Goal: Task Accomplishment & Management: Manage account settings

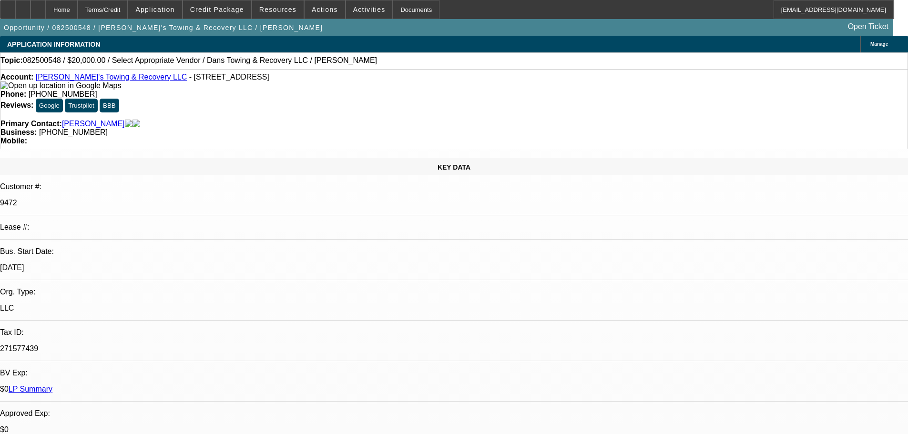
select select "0"
select select "2"
select select "0"
select select "6"
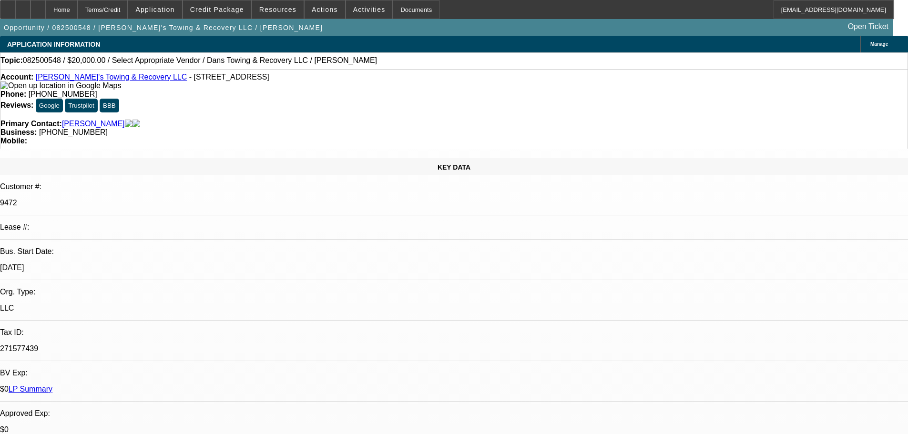
drag, startPoint x: 0, startPoint y: 0, endPoint x: 101, endPoint y: 80, distance: 128.7
click at [101, 80] on link "[PERSON_NAME]'s Towing & Recovery LLC" at bounding box center [112, 77] width 152 height 8
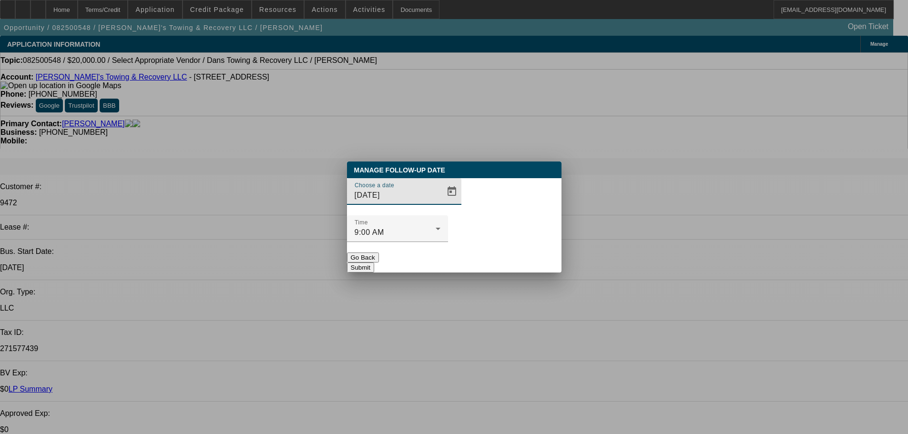
click at [436, 215] on div at bounding box center [454, 217] width 908 height 434
click at [441, 203] on span "Open calendar" at bounding box center [452, 191] width 23 height 23
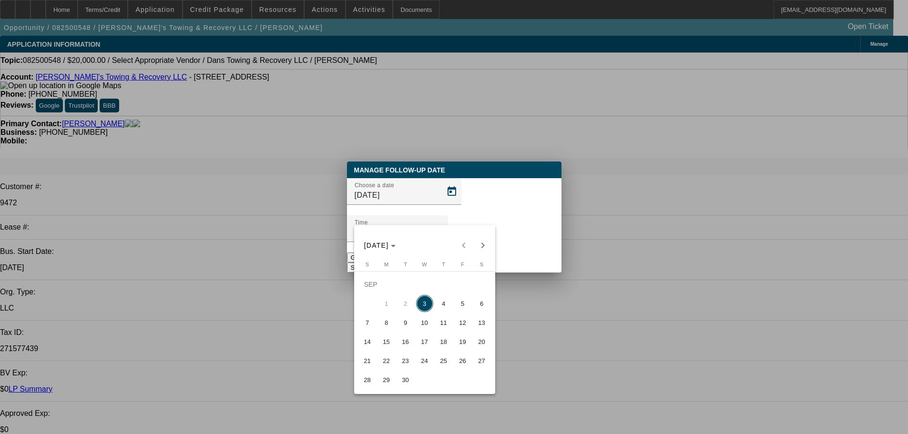
click at [450, 307] on span "4" at bounding box center [443, 303] width 17 height 17
type input "[DATE]"
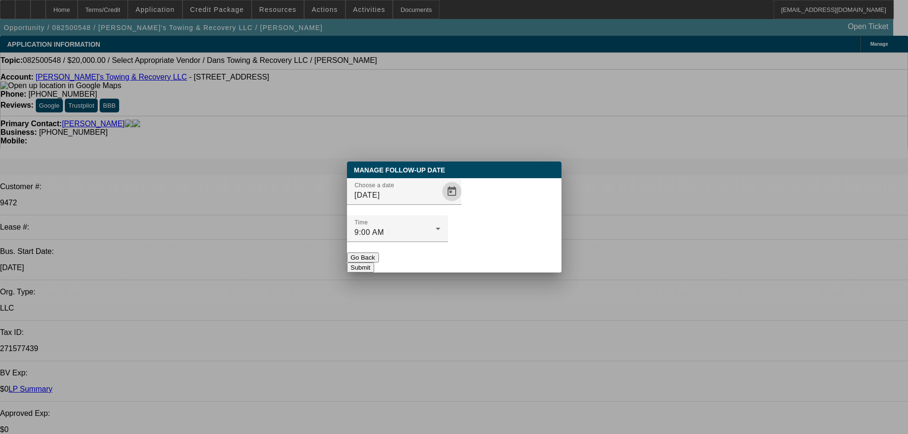
click at [374, 263] on button "Submit" at bounding box center [360, 268] width 27 height 10
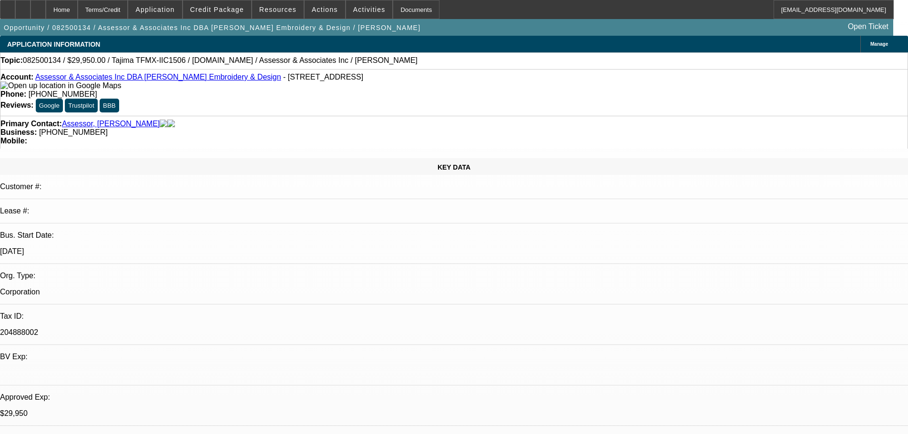
select select "0"
select select "2"
select select "0"
select select "6"
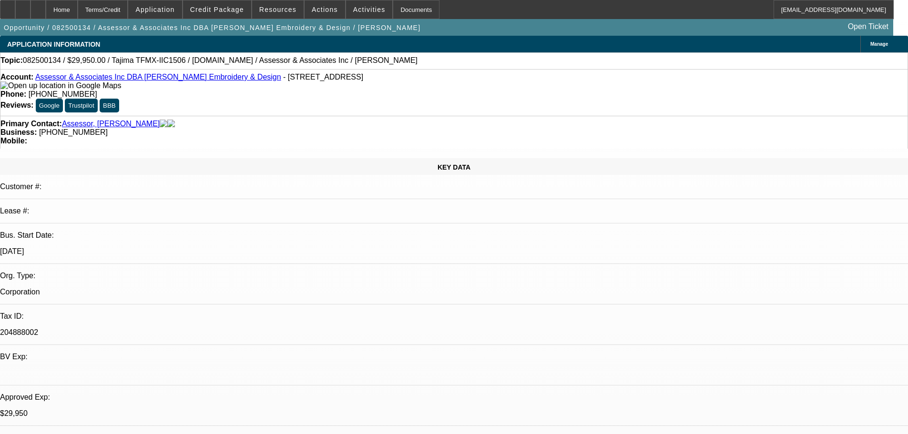
select select "0"
select select "2"
select select "0.1"
select select "4"
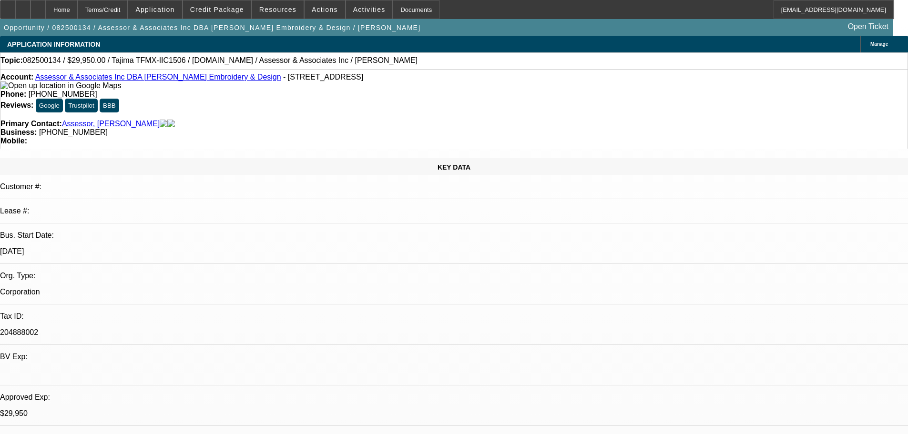
select select "0"
select select "2"
select select "0.1"
select select "4"
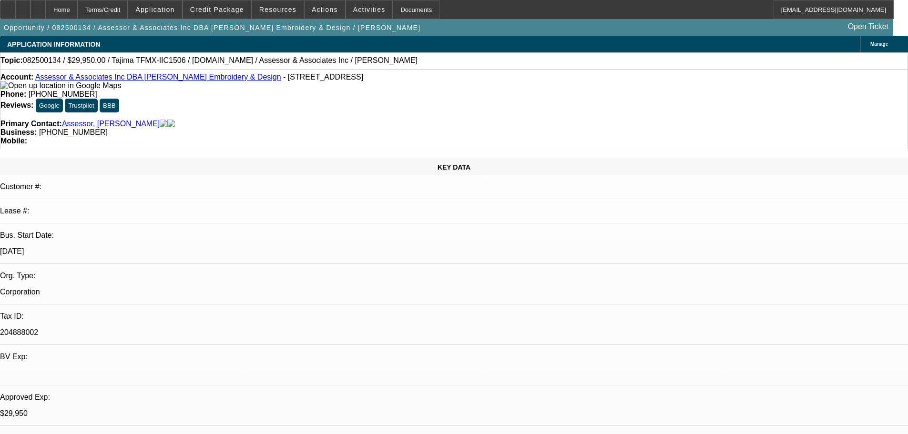
select select "0"
select select "2"
select select "0.1"
select select "4"
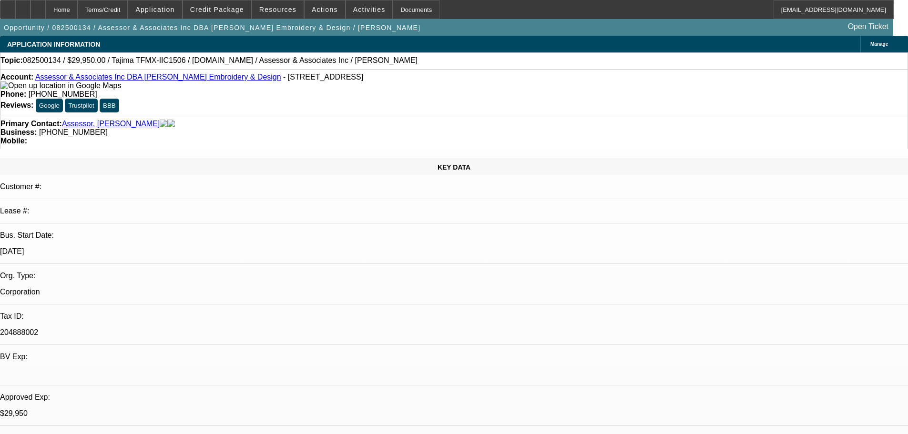
click at [154, 81] on link "Assessor & Associates Inc DBA Schmid Embroidery & Design" at bounding box center [158, 77] width 246 height 8
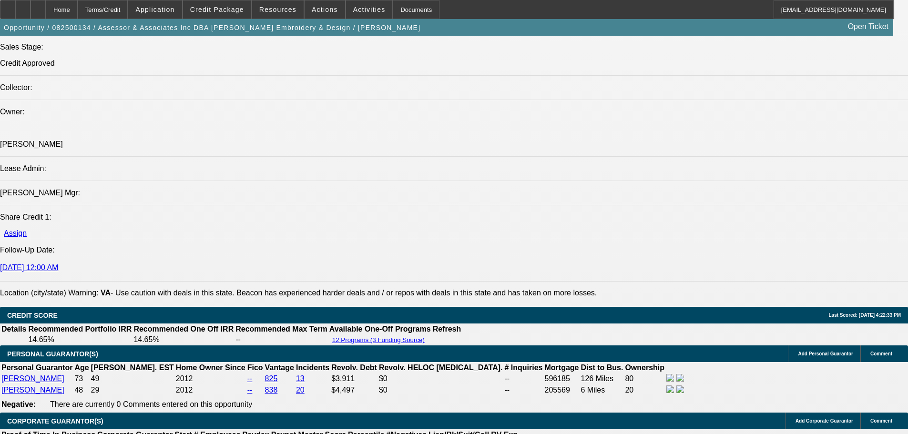
scroll to position [238, 0]
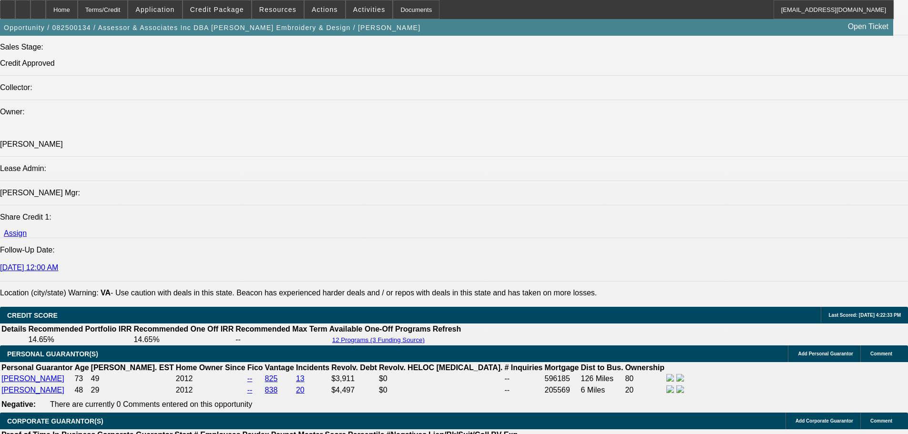
scroll to position [143, 0]
